Goal: Information Seeking & Learning: Check status

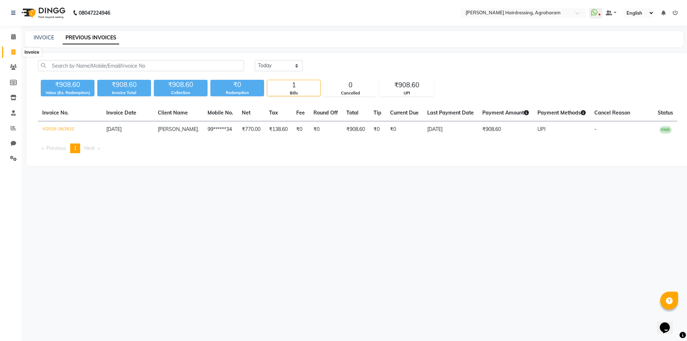
click at [15, 52] on icon at bounding box center [13, 51] width 4 height 5
select select "service"
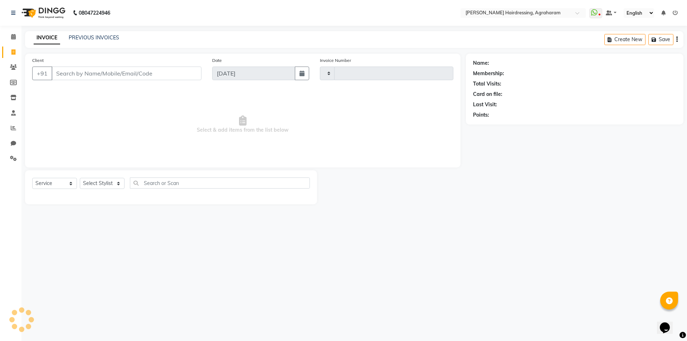
type input "2633"
select select "7962"
click at [82, 35] on link "PREVIOUS INVOICES" at bounding box center [94, 37] width 50 height 6
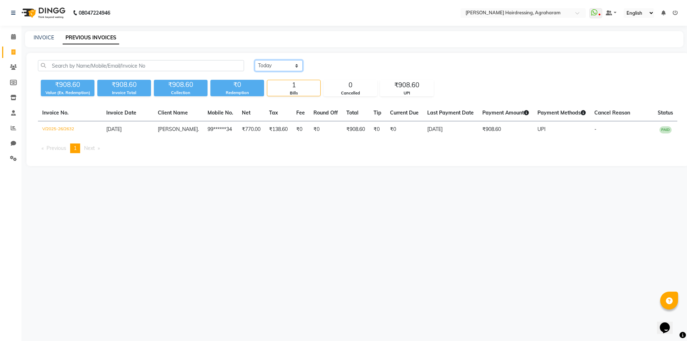
click at [282, 64] on select "[DATE] [DATE] Custom Range" at bounding box center [279, 65] width 48 height 11
select select "range"
click at [255, 60] on select "[DATE] [DATE] Custom Range" at bounding box center [279, 65] width 48 height 11
click at [345, 64] on input "[DATE]" at bounding box center [337, 66] width 50 height 10
select select "9"
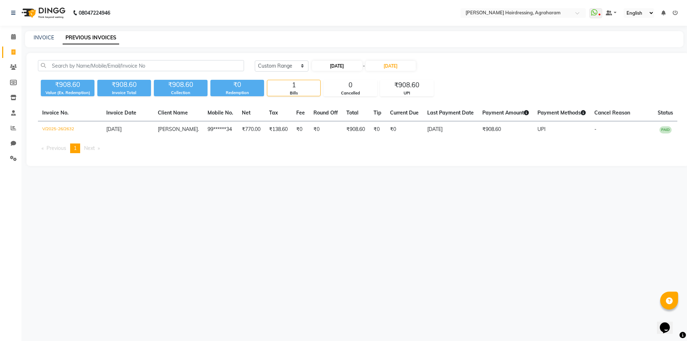
select select "2025"
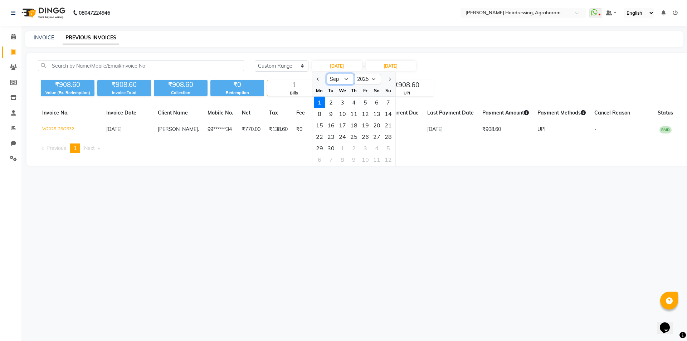
click at [349, 82] on select "Jan Feb Mar Apr May Jun [DATE] Aug Sep Oct Nov Dec" at bounding box center [339, 79] width 27 height 11
select select "8"
click at [326, 74] on select "Jan Feb Mar Apr May Jun [DATE] Aug Sep Oct Nov Dec" at bounding box center [339, 79] width 27 height 11
click at [367, 104] on div "1" at bounding box center [364, 102] width 11 height 11
type input "[DATE]"
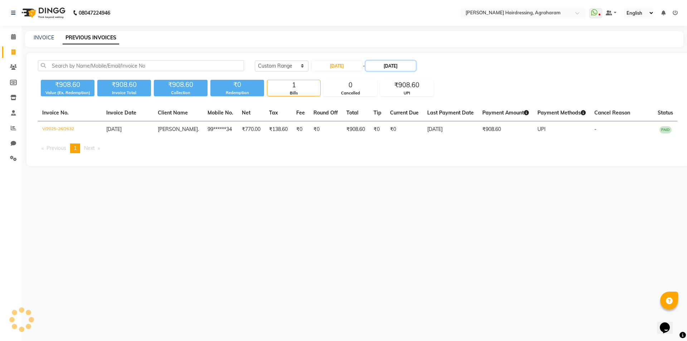
click at [393, 69] on input "[DATE]" at bounding box center [390, 66] width 50 height 10
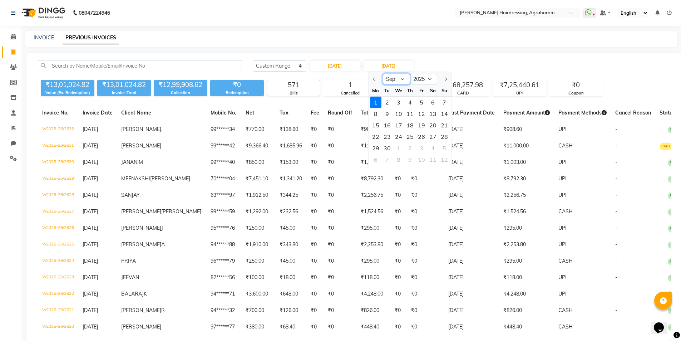
click at [399, 78] on select "Aug Sep Oct Nov Dec" at bounding box center [396, 79] width 27 height 11
select select "8"
click at [383, 74] on select "Aug Sep Oct Nov Dec" at bounding box center [396, 79] width 27 height 11
click at [444, 149] on div "31" at bounding box center [444, 147] width 11 height 11
type input "[DATE]"
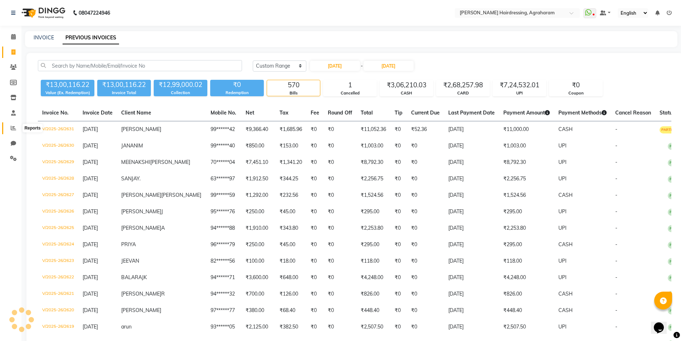
click at [12, 127] on icon at bounding box center [13, 127] width 5 height 5
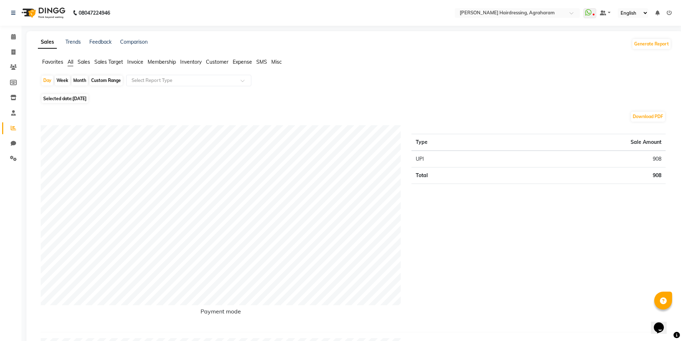
click at [84, 62] on span "Sales" at bounding box center [84, 62] width 13 height 6
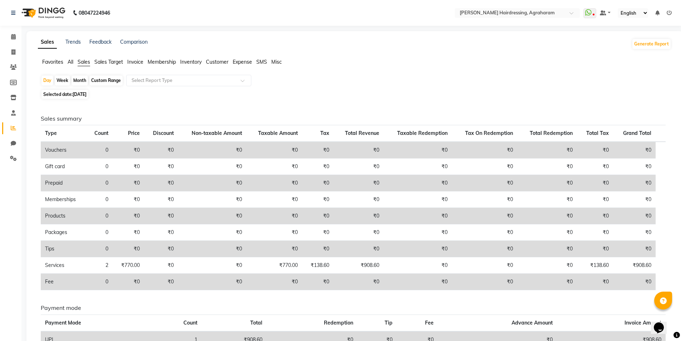
click at [105, 80] on div "Custom Range" at bounding box center [105, 80] width 33 height 10
select select "9"
select select "2025"
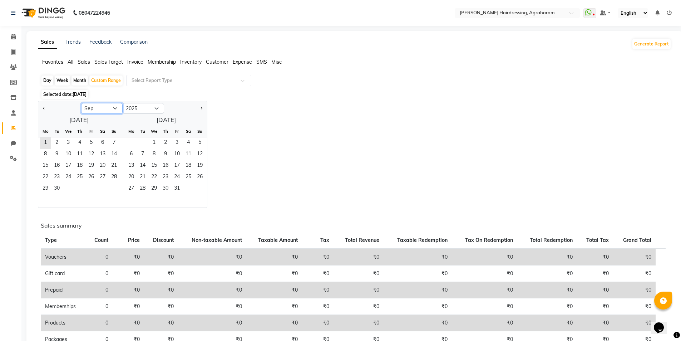
click at [107, 108] on select "Jan Feb Mar Apr May Jun [DATE] Aug Sep Oct Nov Dec" at bounding box center [101, 108] width 41 height 11
select select "8"
click at [81, 103] on select "Jan Feb Mar Apr May Jun [DATE] Aug Sep Oct Nov Dec" at bounding box center [101, 108] width 41 height 11
click at [90, 144] on span "1" at bounding box center [90, 142] width 11 height 11
click at [113, 188] on span "31" at bounding box center [113, 188] width 11 height 11
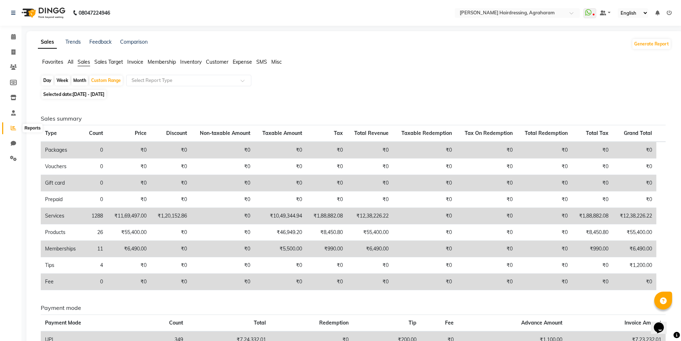
click at [14, 126] on icon at bounding box center [13, 127] width 5 height 5
click at [107, 62] on span "Sales Target" at bounding box center [108, 62] width 29 height 6
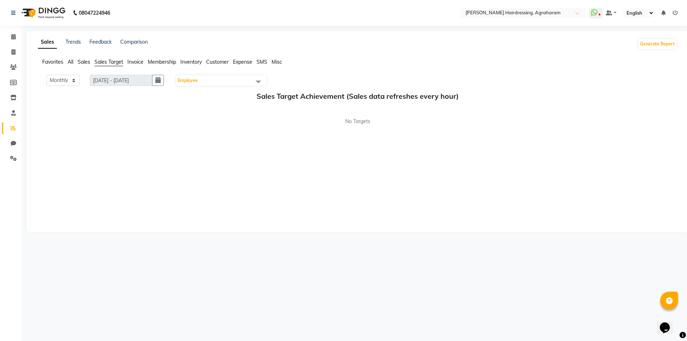
click at [87, 67] on div "Favorites All Sales Sales Target Invoice Membership Inventory Customer Expense …" at bounding box center [358, 65] width 650 height 14
click at [13, 53] on icon at bounding box center [13, 51] width 4 height 5
select select "service"
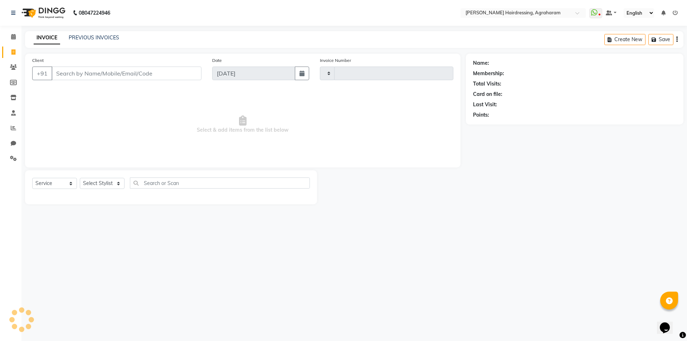
type input "2633"
select select "7962"
click at [97, 35] on link "PREVIOUS INVOICES" at bounding box center [94, 37] width 50 height 6
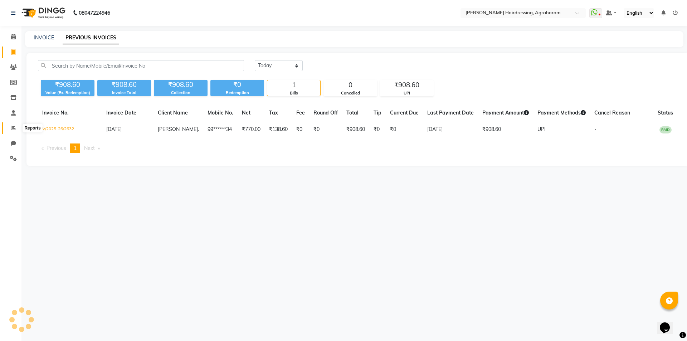
click at [15, 127] on icon at bounding box center [13, 127] width 5 height 5
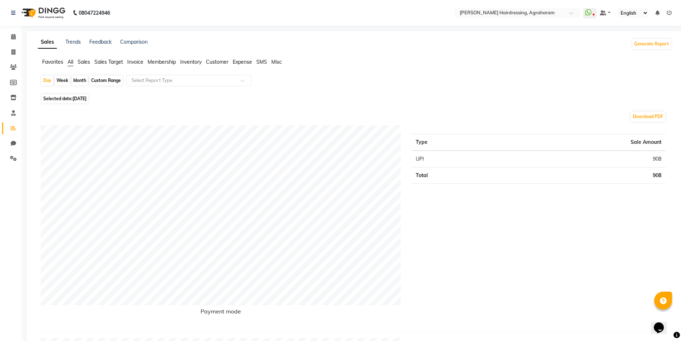
click at [103, 81] on div "Custom Range" at bounding box center [105, 80] width 33 height 10
select select "9"
select select "2025"
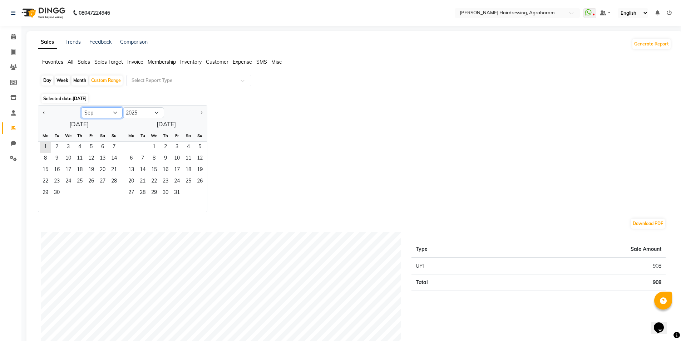
click at [107, 112] on select "Jan Feb Mar Apr May Jun [DATE] Aug Sep Oct Nov Dec" at bounding box center [101, 112] width 41 height 11
select select "8"
click at [81, 107] on select "Jan Feb Mar Apr May Jun [DATE] Aug Sep Oct Nov Dec" at bounding box center [101, 112] width 41 height 11
click at [87, 147] on span "1" at bounding box center [90, 147] width 11 height 11
click at [114, 192] on span "31" at bounding box center [113, 192] width 11 height 11
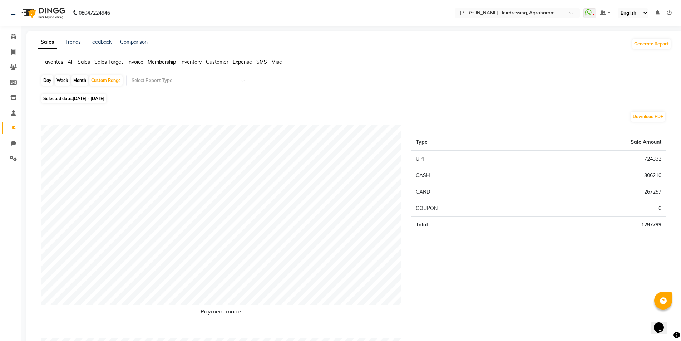
click at [100, 62] on span "Sales Target" at bounding box center [108, 62] width 29 height 6
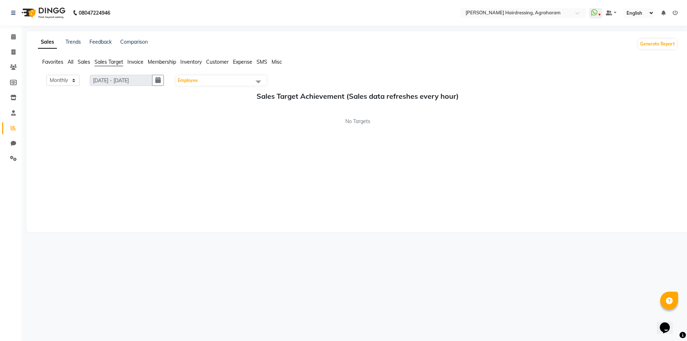
click at [75, 64] on ul "Favorites All Sales Sales Target Invoice Membership Inventory Customer Expense …" at bounding box center [357, 62] width 639 height 8
click at [82, 64] on span "Sales" at bounding box center [84, 62] width 13 height 6
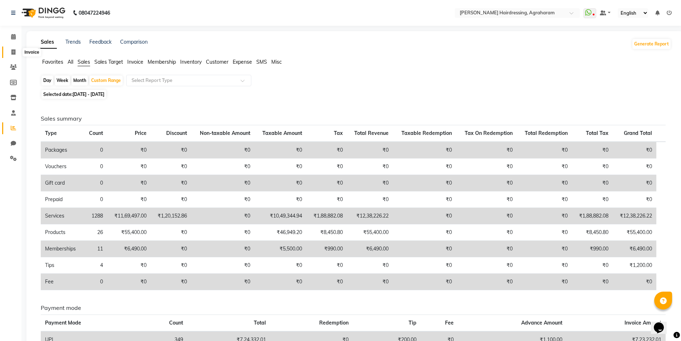
click at [15, 55] on span at bounding box center [13, 52] width 13 height 8
select select "service"
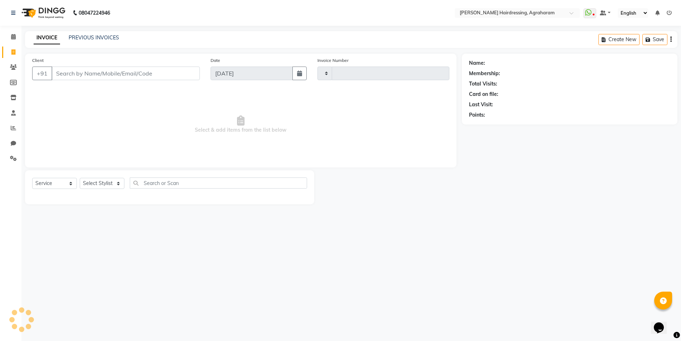
type input "2633"
select select "7962"
click at [86, 40] on link "PREVIOUS INVOICES" at bounding box center [94, 37] width 50 height 6
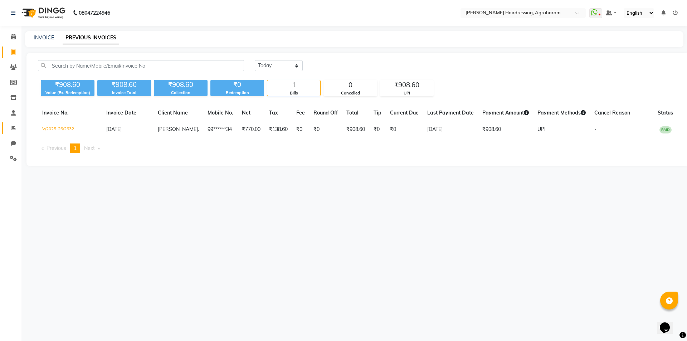
click at [13, 128] on icon at bounding box center [13, 127] width 5 height 5
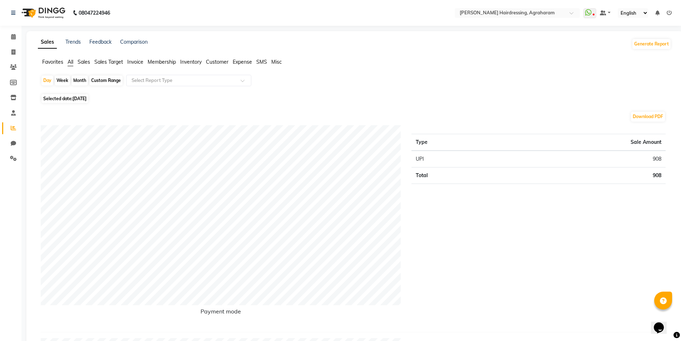
click at [88, 63] on span "Sales" at bounding box center [84, 62] width 13 height 6
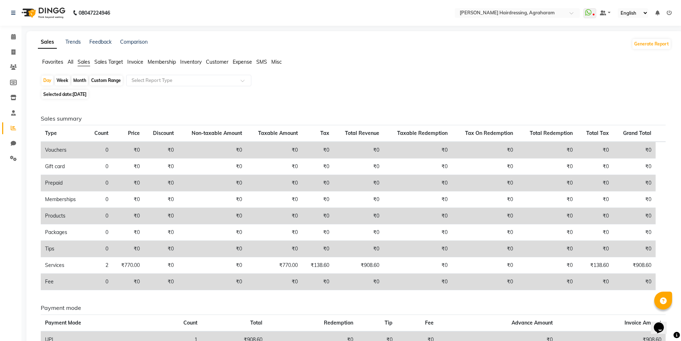
click at [103, 83] on div "Custom Range" at bounding box center [105, 80] width 33 height 10
select select "9"
select select "2025"
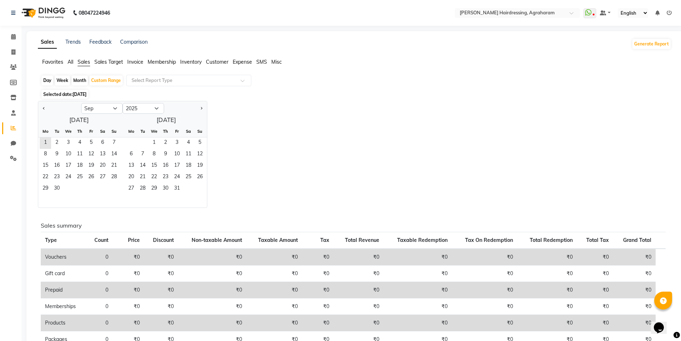
click at [45, 80] on div "Day" at bounding box center [47, 80] width 12 height 10
select select "9"
select select "2025"
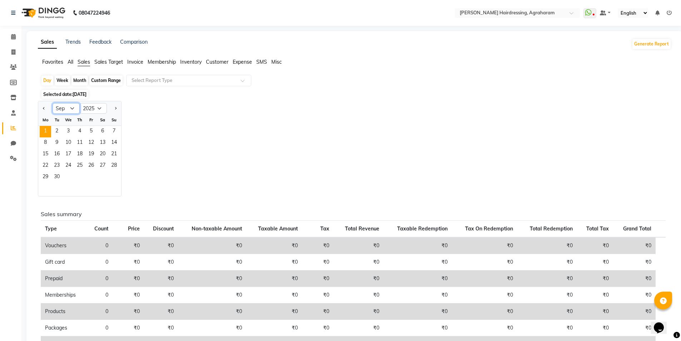
drag, startPoint x: 69, startPoint y: 109, endPoint x: 68, endPoint y: 113, distance: 3.6
click at [69, 109] on select "Jan Feb Mar Apr May Jun [DATE] Aug Sep Oct Nov Dec" at bounding box center [66, 108] width 27 height 11
select select "8"
click at [53, 103] on select "Jan Feb Mar Apr May Jun [DATE] Aug Sep Oct Nov Dec" at bounding box center [66, 108] width 27 height 11
click at [94, 131] on span "1" at bounding box center [90, 131] width 11 height 11
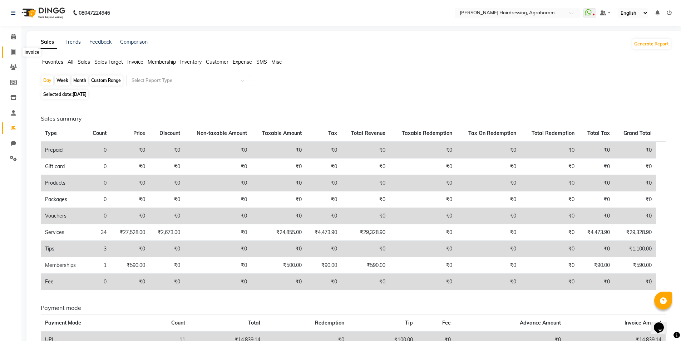
click at [16, 53] on span at bounding box center [13, 52] width 13 height 8
select select "service"
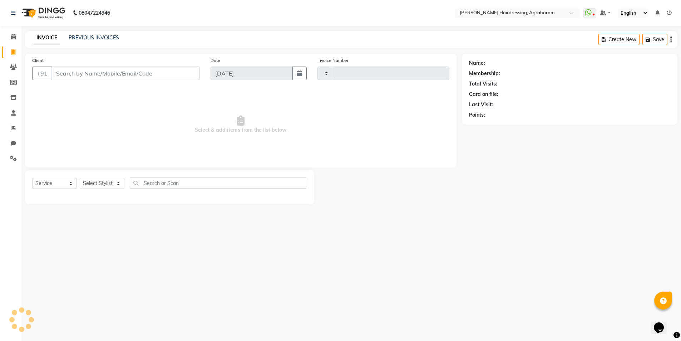
type input "2633"
select select "7962"
click at [86, 36] on link "PREVIOUS INVOICES" at bounding box center [94, 37] width 50 height 6
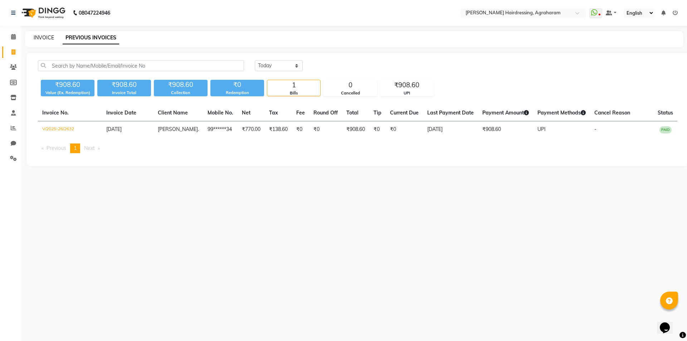
click at [39, 36] on link "INVOICE" at bounding box center [44, 37] width 20 height 6
select select "service"
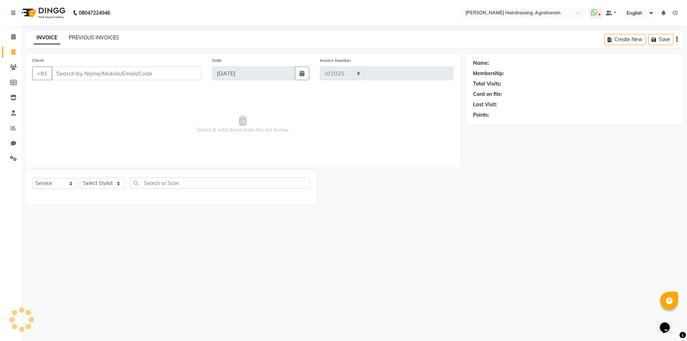
select select "7962"
type input "2633"
click at [11, 129] on icon at bounding box center [13, 127] width 5 height 5
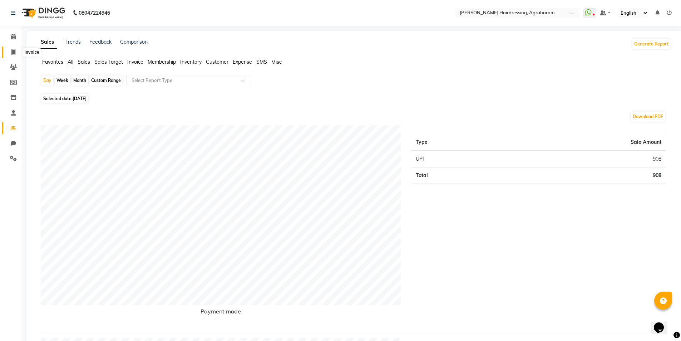
click at [12, 51] on icon at bounding box center [13, 51] width 4 height 5
select select "service"
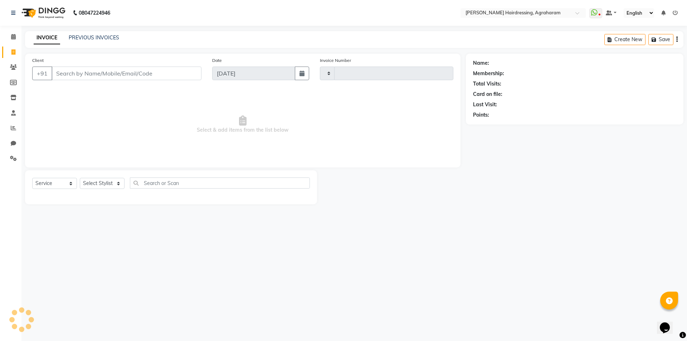
type input "2633"
select select "7962"
click at [88, 38] on link "PREVIOUS INVOICES" at bounding box center [94, 37] width 50 height 6
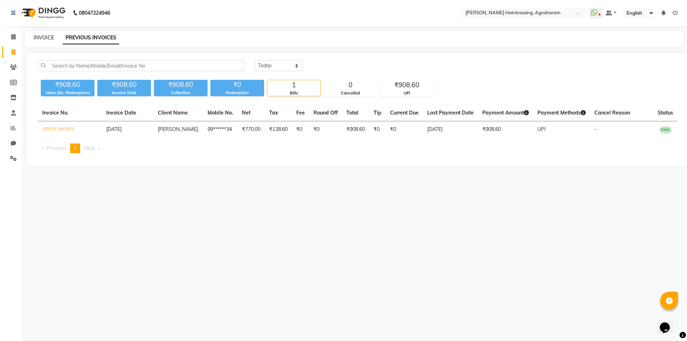
click at [45, 36] on link "INVOICE" at bounding box center [44, 37] width 20 height 6
select select "7962"
select select "service"
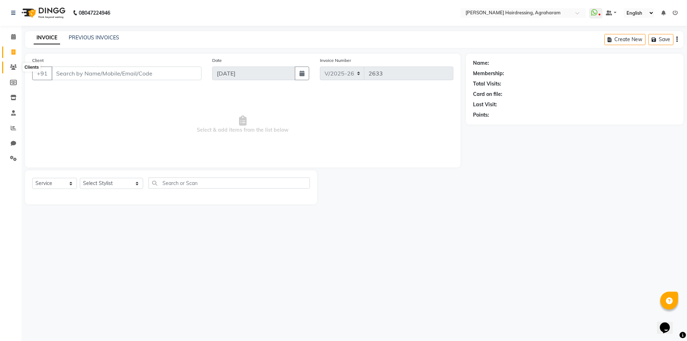
click at [16, 68] on icon at bounding box center [13, 66] width 7 height 5
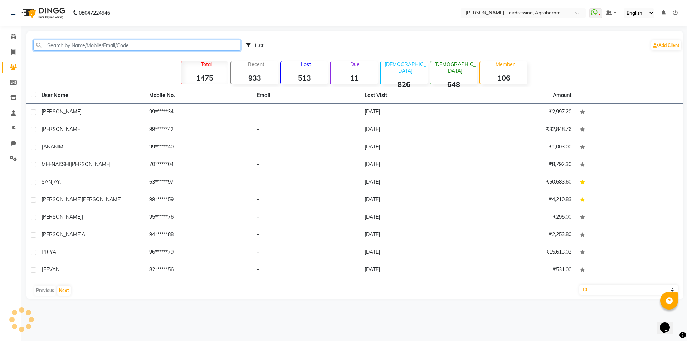
click at [60, 46] on input "text" at bounding box center [136, 45] width 207 height 11
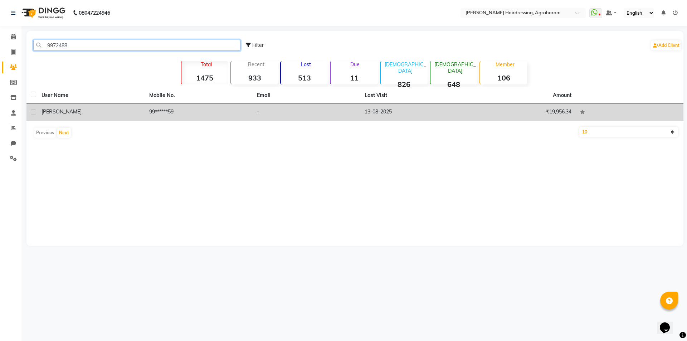
type input "9972488"
click at [159, 110] on td "99******59" at bounding box center [199, 113] width 108 height 18
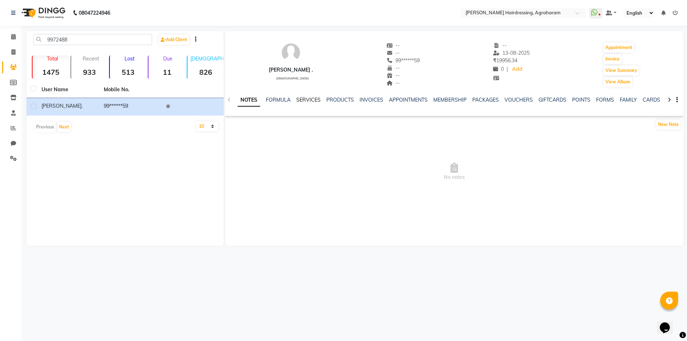
click at [307, 100] on link "SERVICES" at bounding box center [308, 100] width 24 height 6
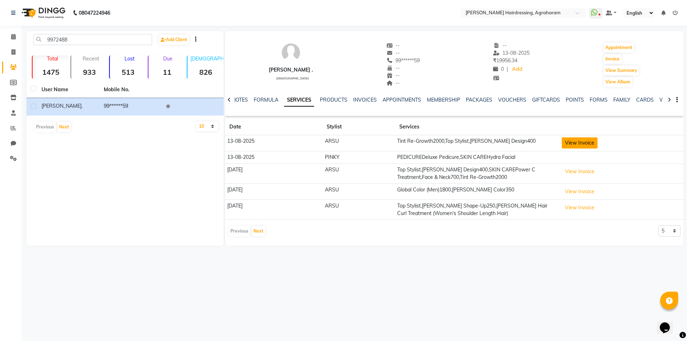
click at [574, 145] on button "View Invoice" at bounding box center [579, 142] width 36 height 11
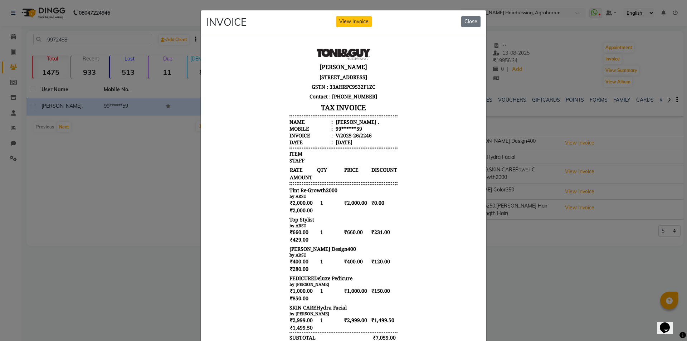
scroll to position [6, 0]
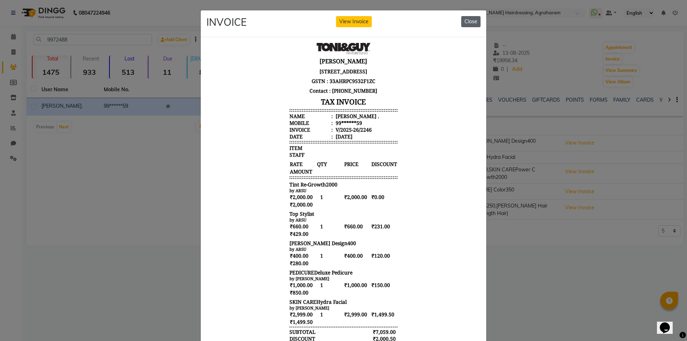
click at [471, 25] on button "Close" at bounding box center [470, 21] width 19 height 11
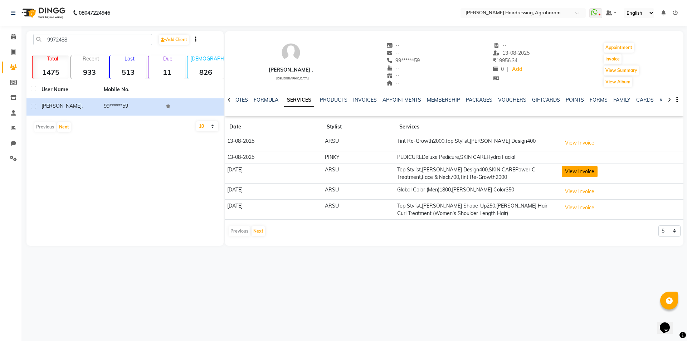
click at [575, 174] on button "View Invoice" at bounding box center [579, 171] width 36 height 11
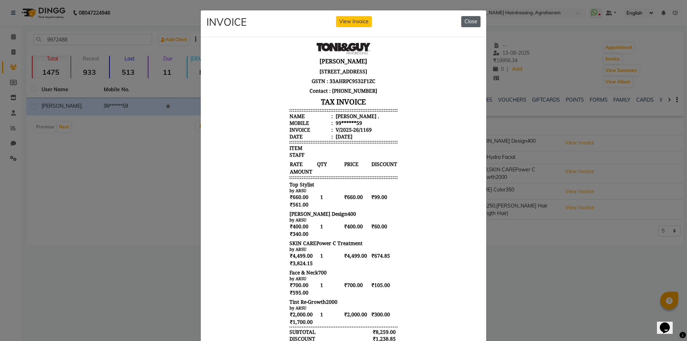
drag, startPoint x: 469, startPoint y: 19, endPoint x: 224, endPoint y: 25, distance: 245.4
click at [469, 19] on button "Close" at bounding box center [470, 21] width 19 height 11
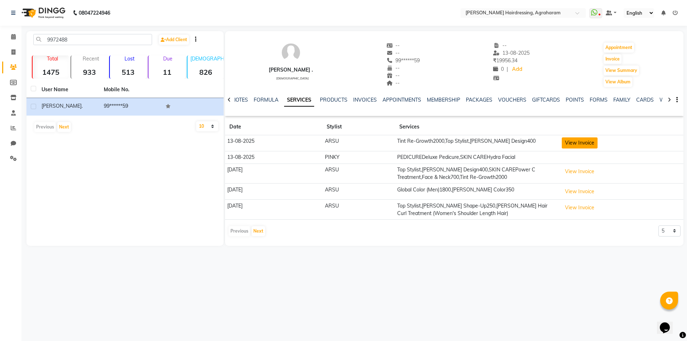
click at [591, 142] on button "View Invoice" at bounding box center [579, 142] width 36 height 11
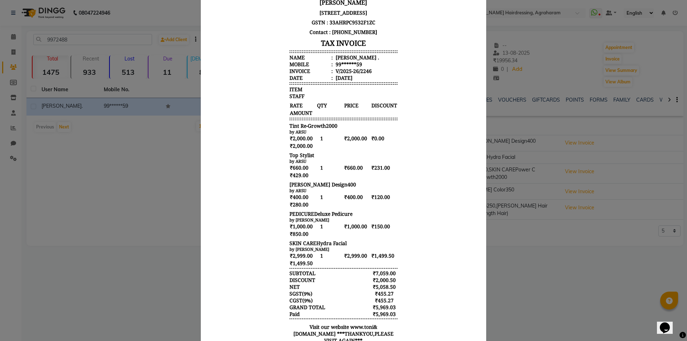
scroll to position [72, 0]
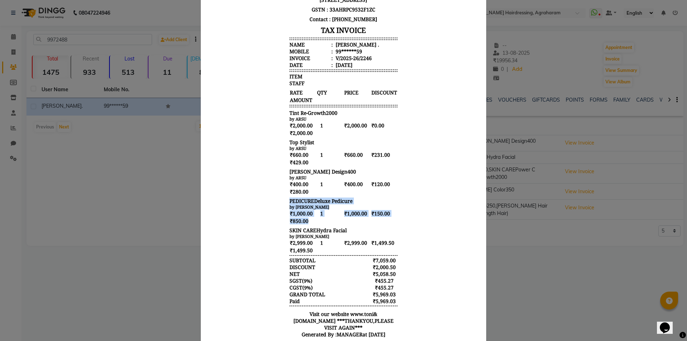
drag, startPoint x: 303, startPoint y: 228, endPoint x: 280, endPoint y: 206, distance: 32.6
click at [280, 206] on body "[PERSON_NAME] [STREET_ADDRESS] GSTN : 33AHRPC9532F1ZC Contact : [PHONE_NUMBER] …" at bounding box center [343, 157] width 268 height 376
click at [373, 204] on div "PEDICUREDeluxe Pedicure" at bounding box center [343, 200] width 108 height 7
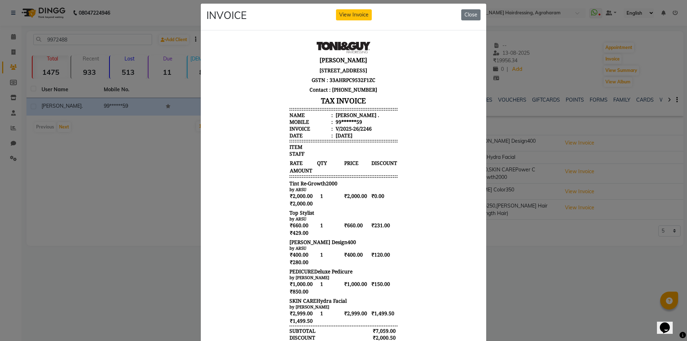
scroll to position [0, 0]
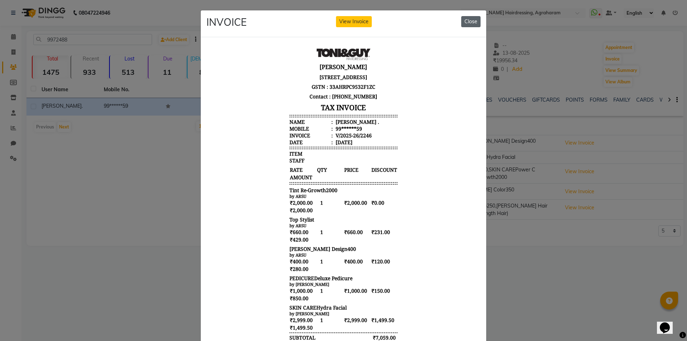
click at [475, 24] on button "Close" at bounding box center [470, 21] width 19 height 11
